Goal: Task Accomplishment & Management: Complete application form

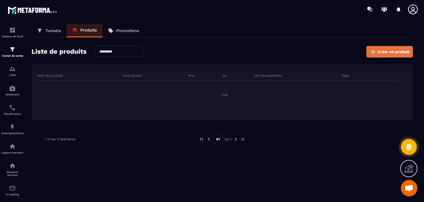
click at [384, 54] on span "Créer un produit" at bounding box center [394, 52] width 32 height 6
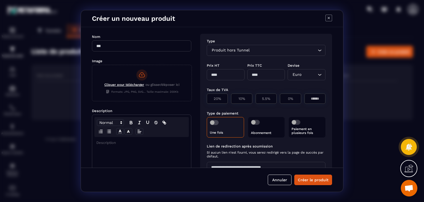
click at [155, 46] on input "Modal window" at bounding box center [141, 45] width 99 height 11
type input "**********"
click at [300, 49] on input "Search for option" at bounding box center [284, 50] width 66 height 6
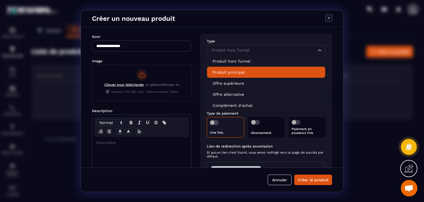
click at [243, 70] on p "Produit principal" at bounding box center [266, 72] width 107 height 6
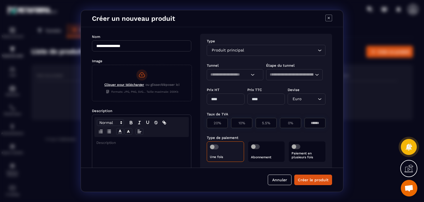
click at [250, 74] on icon "Search for option" at bounding box center [253, 75] width 6 height 6
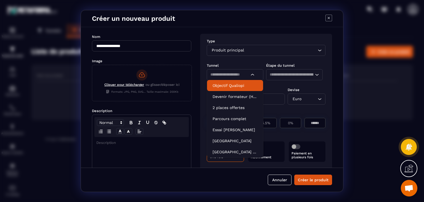
click at [244, 84] on p "Objectif Qualiopi" at bounding box center [235, 86] width 45 height 6
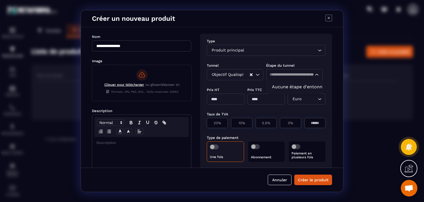
click at [292, 75] on input "Search for option" at bounding box center [292, 75] width 44 height 6
click at [317, 77] on icon "Search for option" at bounding box center [317, 75] width 6 height 6
click at [317, 77] on div "Loading..." at bounding box center [317, 75] width 6 height 6
click at [283, 177] on button "Annuler" at bounding box center [280, 179] width 24 height 10
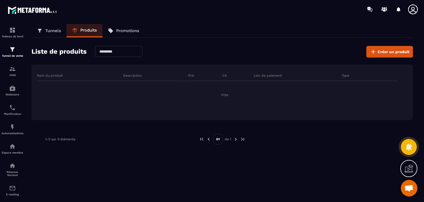
click at [55, 27] on link "Tunnels" at bounding box center [48, 30] width 35 height 13
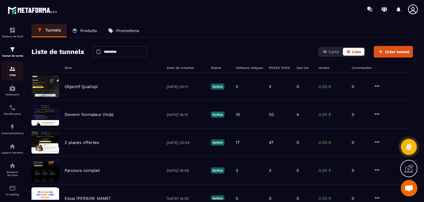
click at [11, 71] on img at bounding box center [12, 68] width 7 height 7
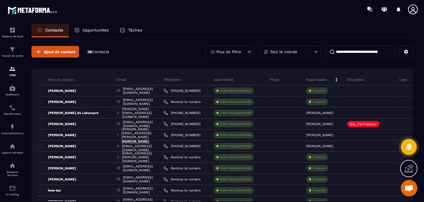
click at [100, 29] on p "Opportunités" at bounding box center [96, 30] width 26 height 5
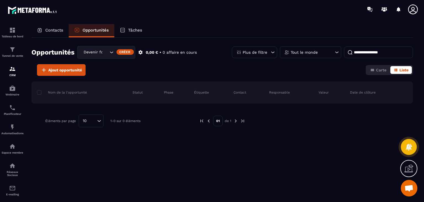
click at [59, 26] on div "Contacts" at bounding box center [49, 30] width 37 height 13
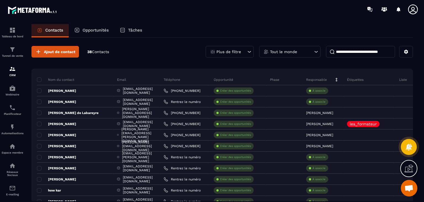
click at [100, 30] on p "Opportunités" at bounding box center [96, 30] width 26 height 5
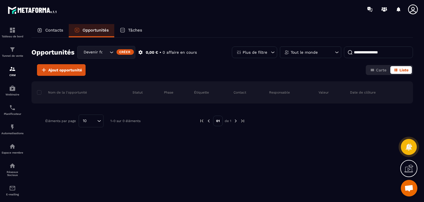
click at [72, 91] on p "Nom de la l'opportunité" at bounding box center [62, 92] width 50 height 4
click at [378, 69] on span "Carte" at bounding box center [381, 70] width 10 height 4
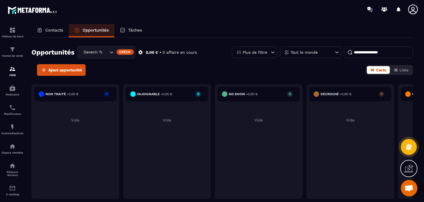
click at [123, 114] on div "Non traité - 0,00 € 0 Vide" at bounding box center [167, 141] width 88 height 115
click at [13, 52] on img at bounding box center [12, 49] width 7 height 7
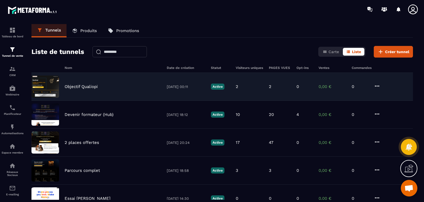
click at [376, 86] on icon at bounding box center [377, 86] width 7 height 7
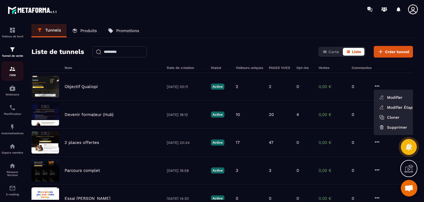
click at [14, 70] on img at bounding box center [12, 68] width 7 height 7
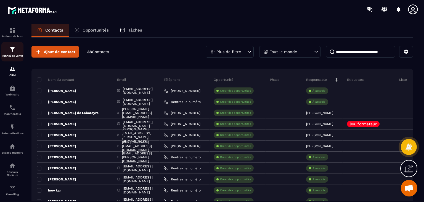
click at [14, 49] on img at bounding box center [12, 49] width 7 height 7
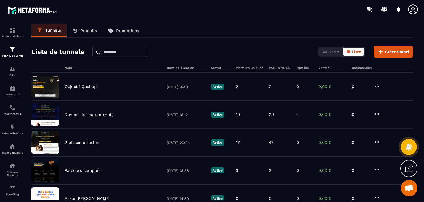
click at [89, 26] on link "Produits" at bounding box center [85, 30] width 36 height 13
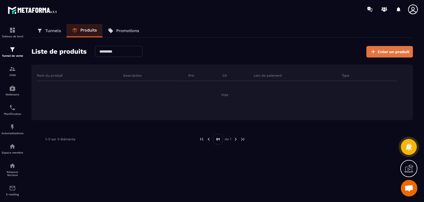
click at [388, 49] on span "Créer un produit" at bounding box center [394, 52] width 32 height 6
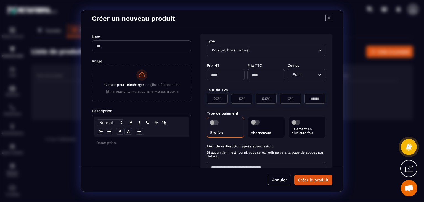
click at [159, 48] on input "Modal window" at bounding box center [141, 45] width 99 height 11
type input "**********"
click at [264, 52] on input "Search for option" at bounding box center [284, 50] width 66 height 6
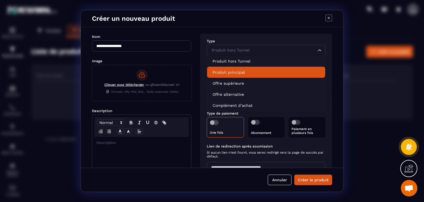
click at [242, 70] on p "Produit principal" at bounding box center [266, 72] width 107 height 6
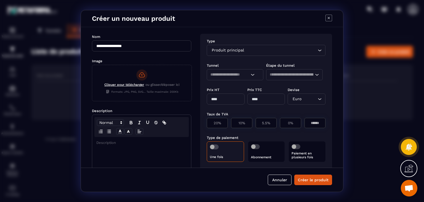
click at [256, 76] on div "Loading..." at bounding box center [235, 74] width 57 height 11
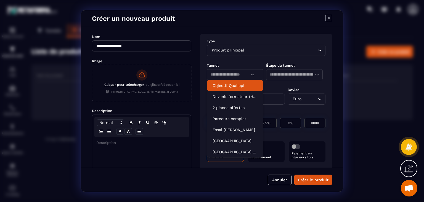
click at [248, 85] on p "Objectif Qualiopi" at bounding box center [235, 86] width 45 height 6
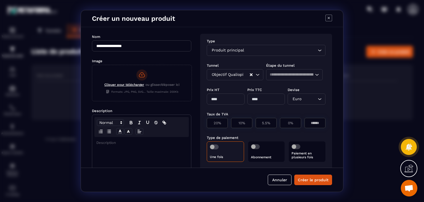
click at [314, 73] on icon "Search for option" at bounding box center [317, 75] width 6 height 6
type input "*"
click at [303, 75] on input "*" at bounding box center [292, 75] width 44 height 6
type input "*"
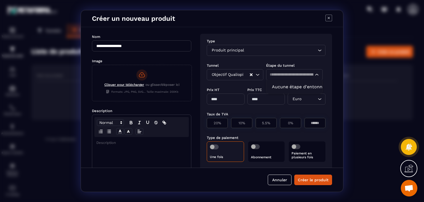
click at [283, 107] on div "Type Produit principal Loading... Tunnel Étape du tunnel Objectif Qualiopi Load…" at bounding box center [266, 126] width 132 height 185
click at [314, 76] on icon "Search for option" at bounding box center [317, 75] width 6 height 6
type input "*"
type input "*******"
click at [314, 75] on icon "Search for option" at bounding box center [317, 75] width 6 height 6
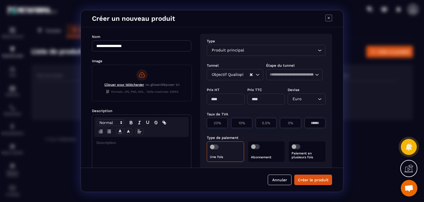
click at [314, 75] on icon "Search for option" at bounding box center [317, 75] width 6 height 6
click at [295, 81] on div "Tunnel Étape du tunnel Objectif Qualiopi Loading... Loading..." at bounding box center [266, 71] width 119 height 24
click at [312, 78] on div "Loading..." at bounding box center [294, 74] width 57 height 11
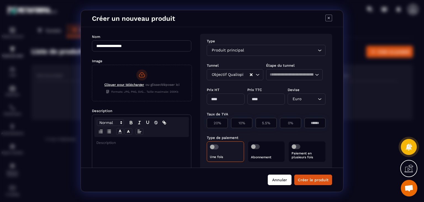
click at [279, 177] on button "Annuler" at bounding box center [280, 179] width 24 height 10
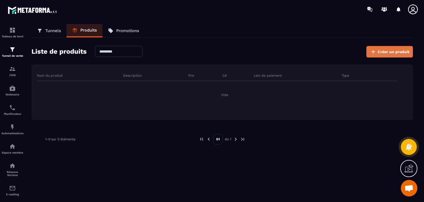
click at [406, 55] on button "Créer un produit" at bounding box center [389, 52] width 47 height 12
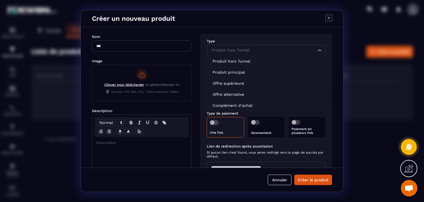
click at [286, 49] on input "Search for option" at bounding box center [263, 50] width 106 height 6
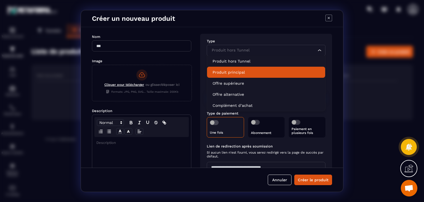
click at [253, 67] on li "Produit principal" at bounding box center [266, 72] width 118 height 11
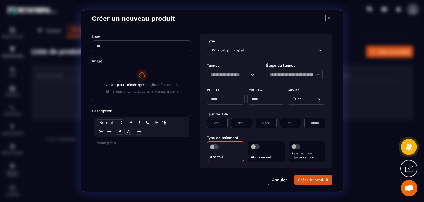
click at [242, 75] on input "Search for option" at bounding box center [229, 75] width 39 height 6
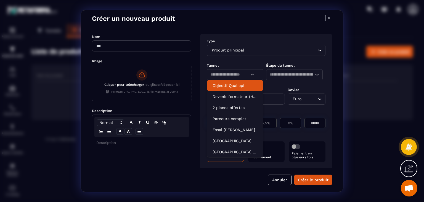
click at [236, 90] on li "Objectif Qualiopi" at bounding box center [235, 85] width 56 height 11
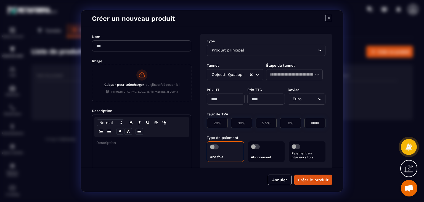
click at [305, 74] on input "Search for option" at bounding box center [292, 75] width 44 height 6
click at [314, 76] on icon "Search for option" at bounding box center [317, 75] width 6 height 6
